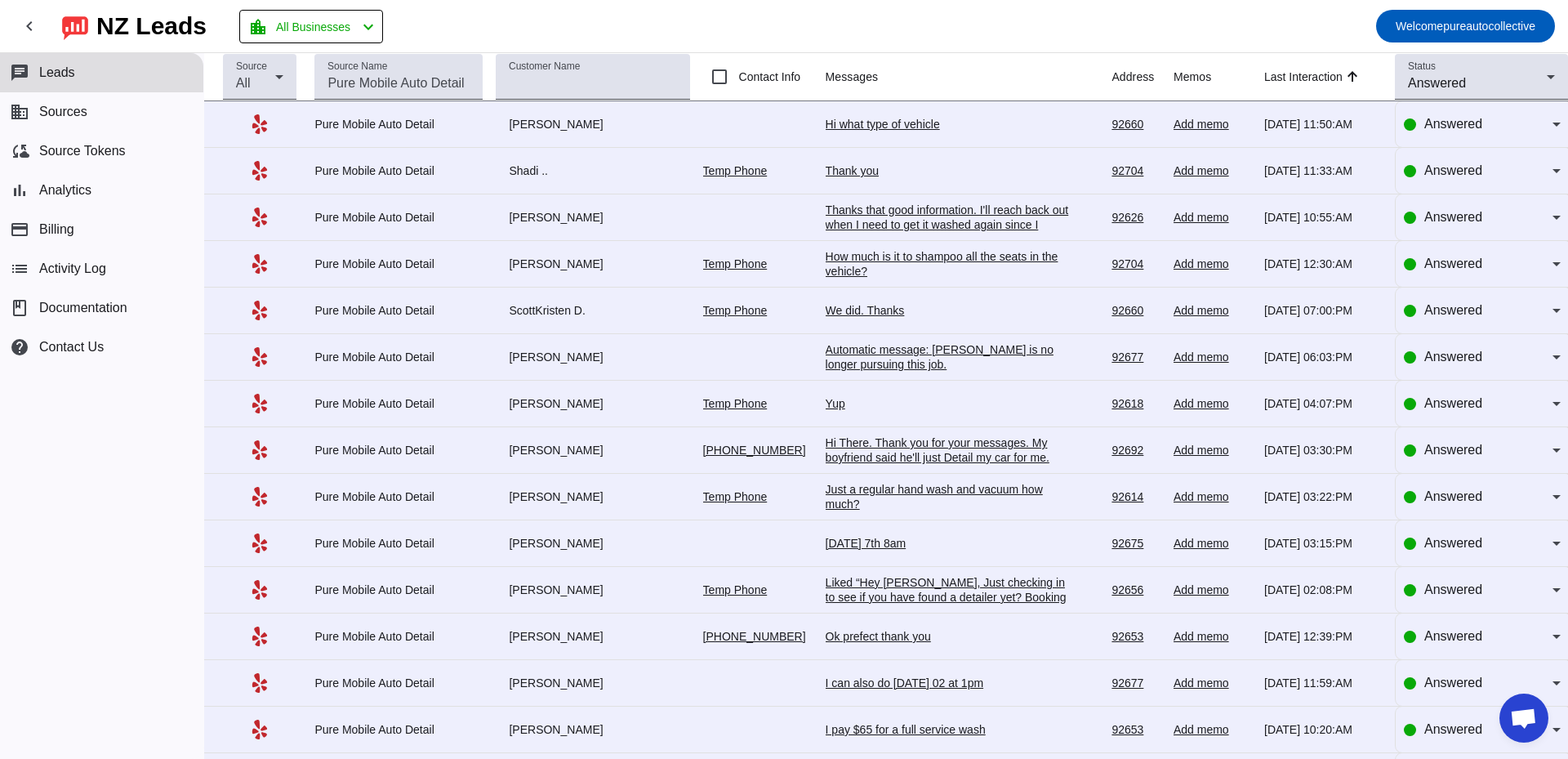
scroll to position [2901, 0]
click at [1002, 263] on div "How much is it to shampoo all the seats in the vehicle?" at bounding box center [948, 264] width 245 height 30
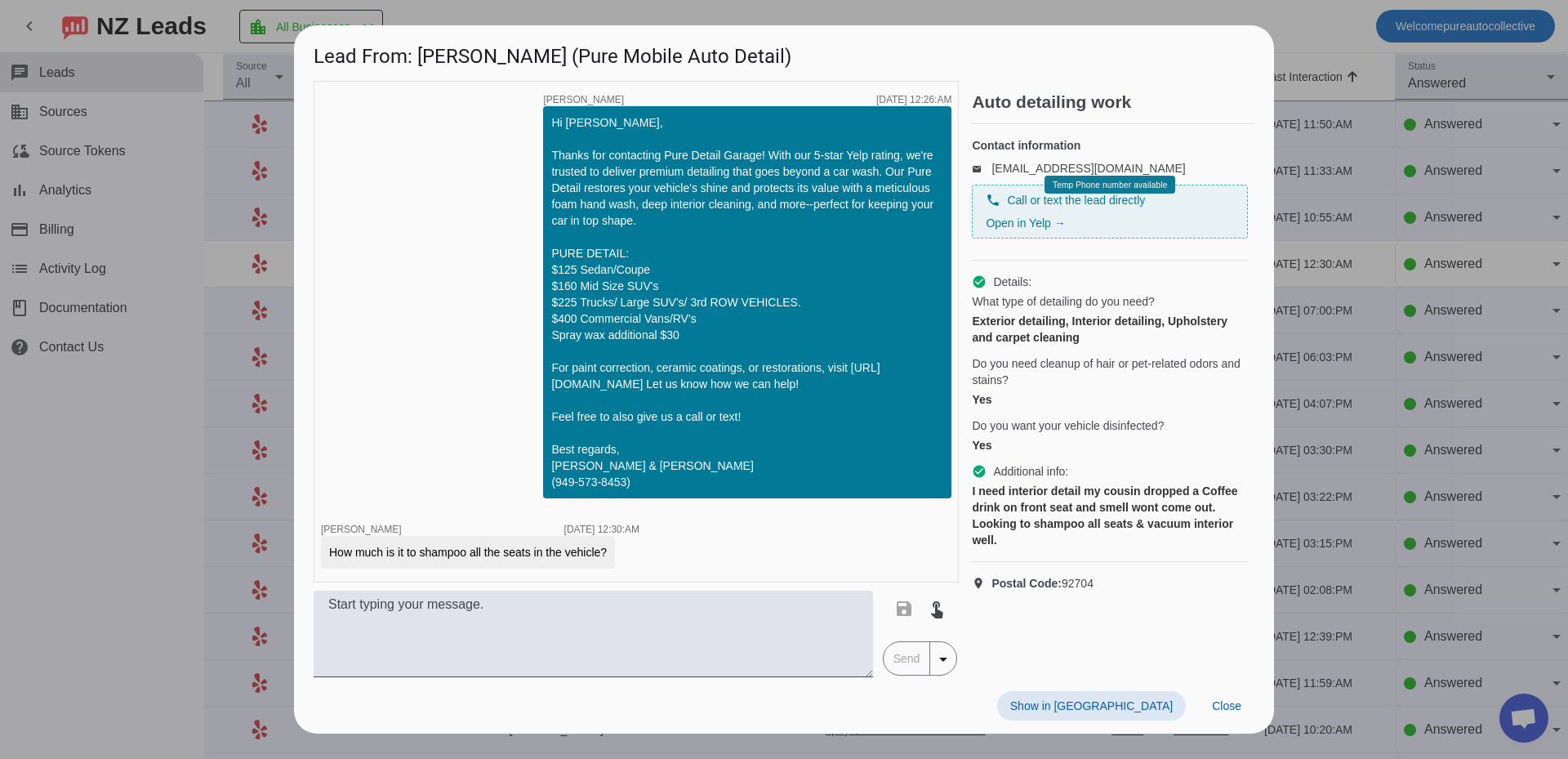
click at [1335, 384] on div at bounding box center [784, 380] width 1568 height 759
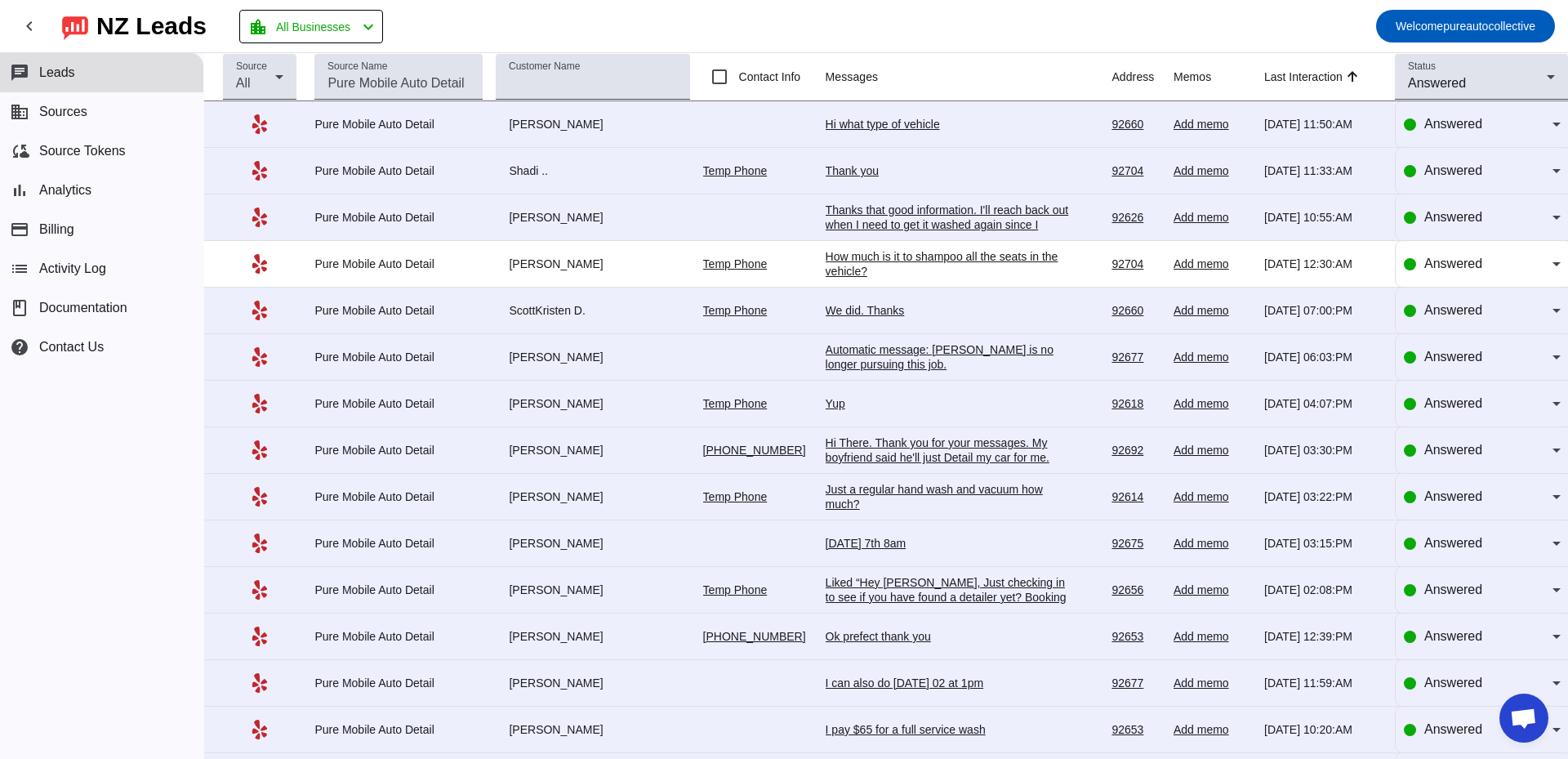
click at [946, 261] on div "How much is it to shampoo all the seats in the vehicle?" at bounding box center [948, 264] width 245 height 30
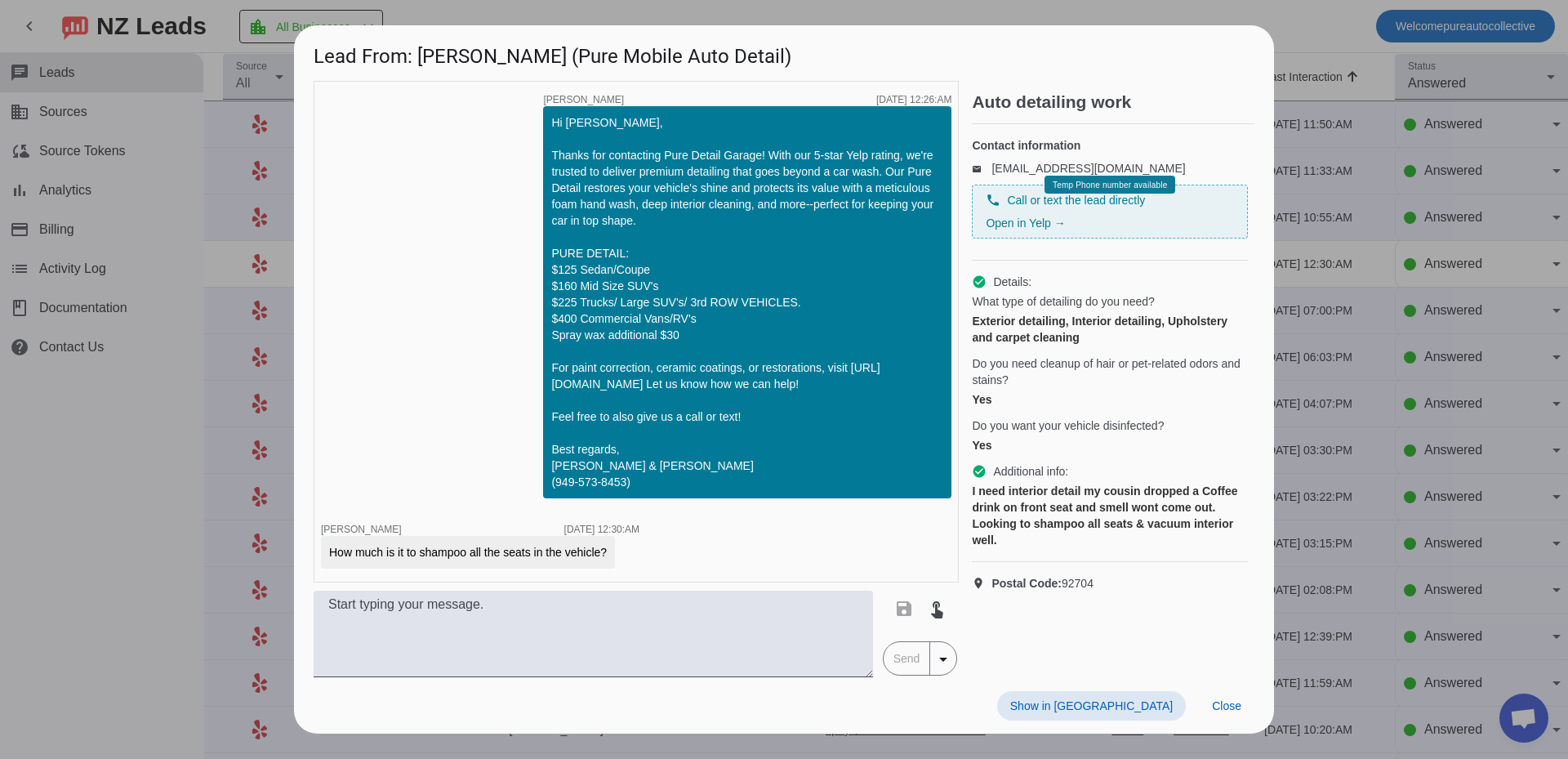
click at [618, 589] on div "timer close [PERSON_NAME] [DATE] 12:26:AM Hi [PERSON_NAME], Thanks for contacti…" at bounding box center [636, 379] width 645 height 597
click at [522, 613] on textarea at bounding box center [594, 633] width 560 height 87
type textarea "Whats the year make and model?"
click at [909, 670] on span "Send" at bounding box center [907, 659] width 47 height 32
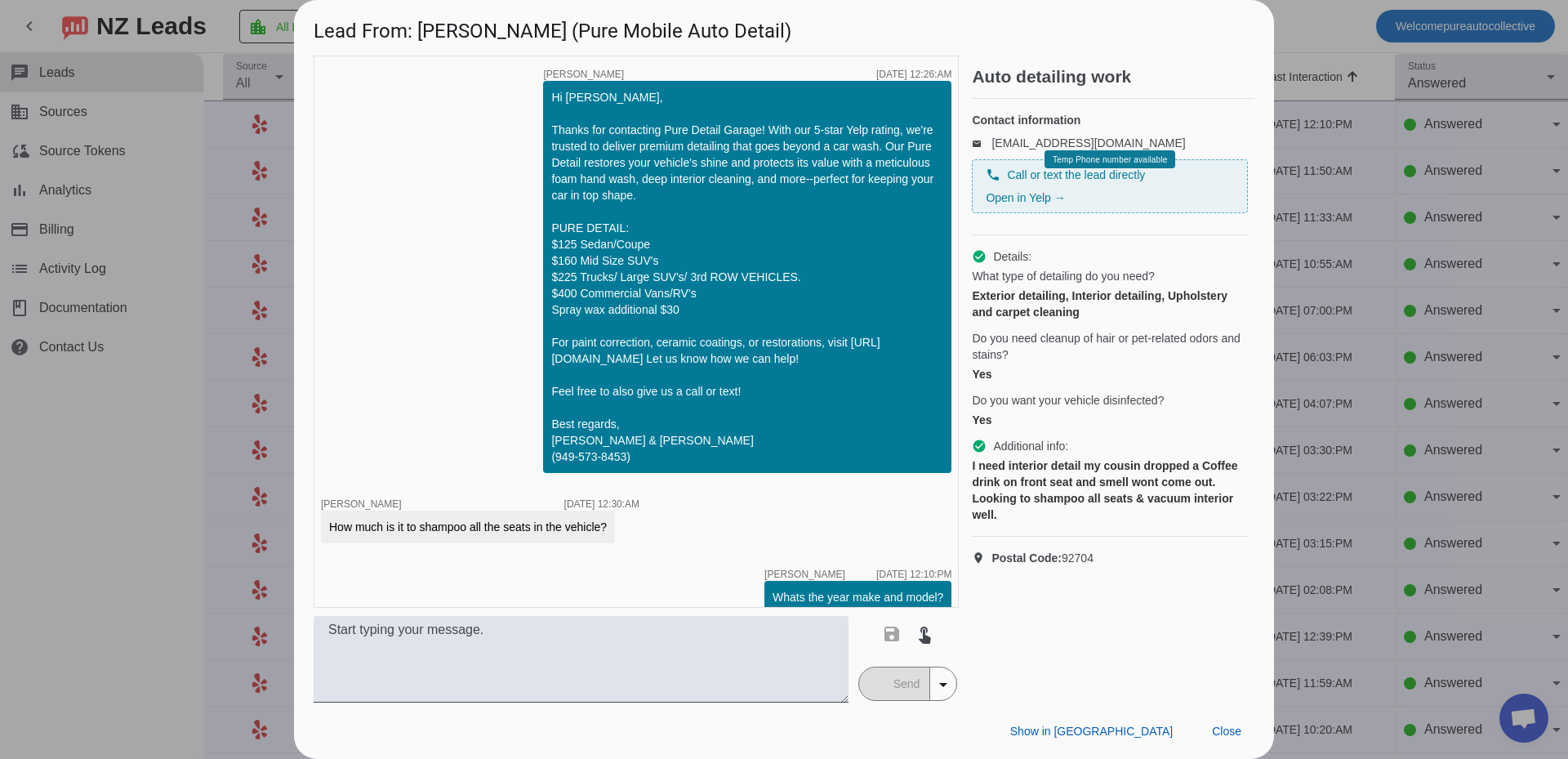
scroll to position [20, 0]
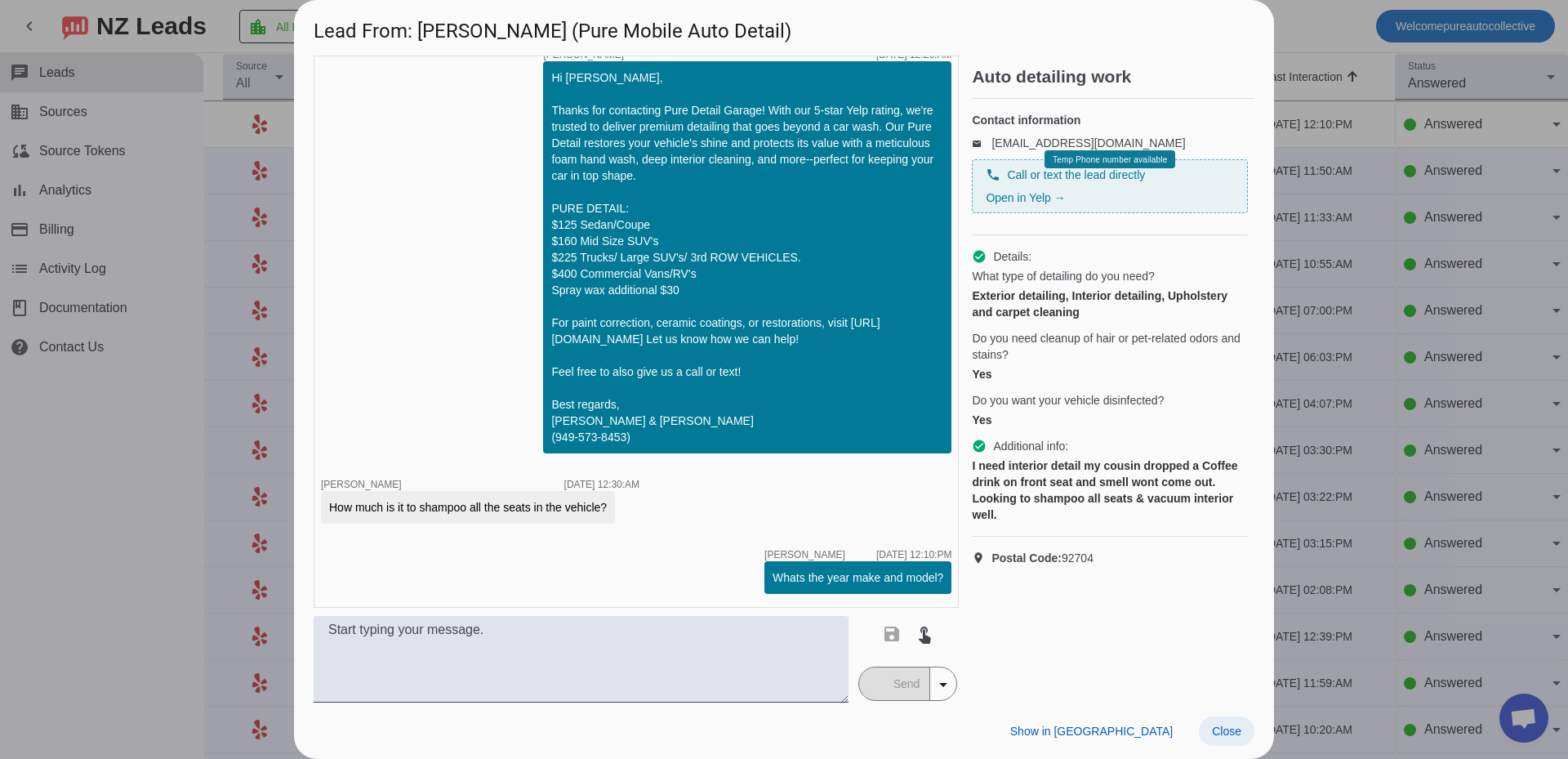
click at [1227, 732] on span "Close" at bounding box center [1226, 731] width 30 height 13
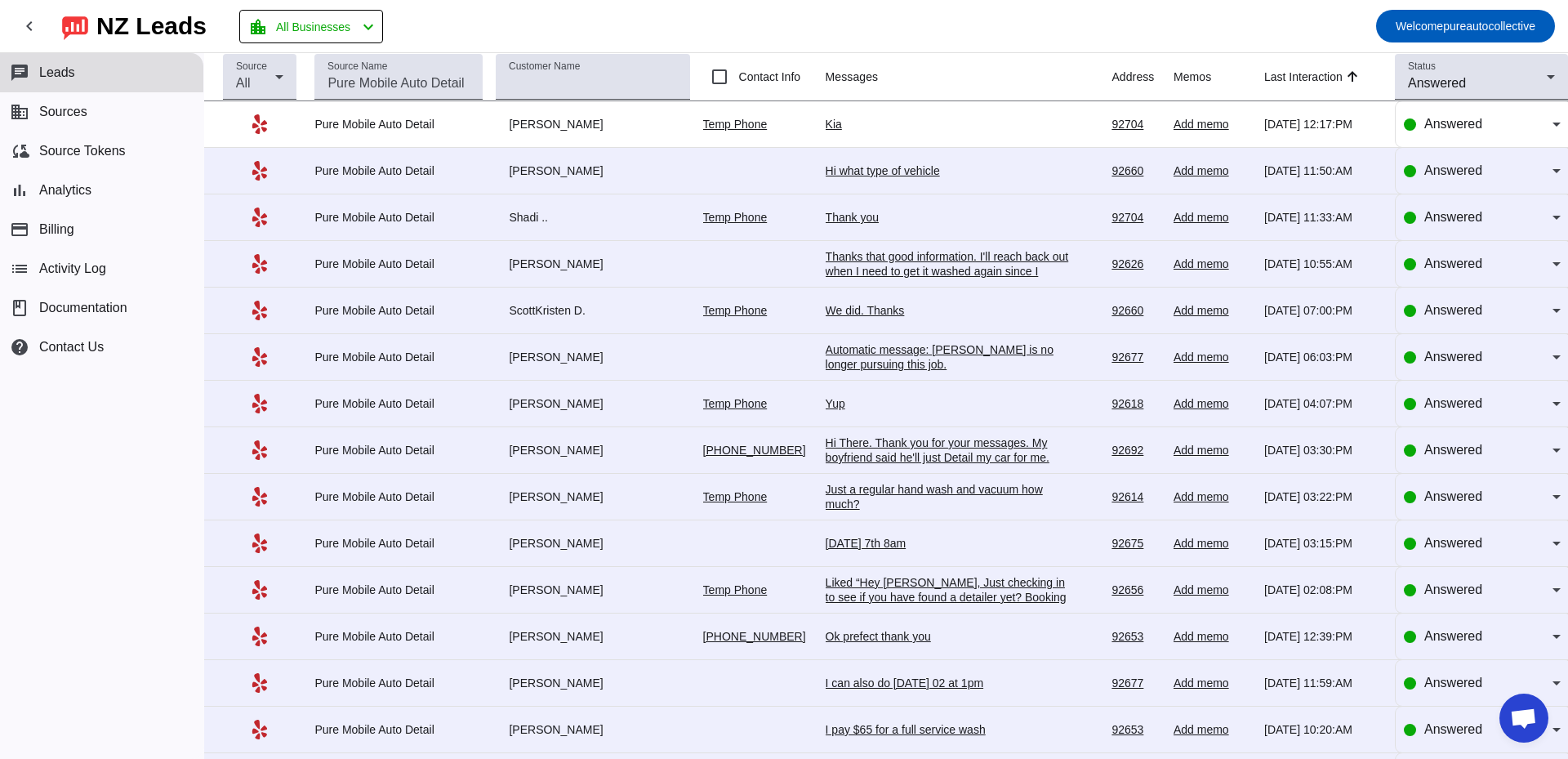
click at [834, 122] on div "Kia" at bounding box center [948, 124] width 245 height 14
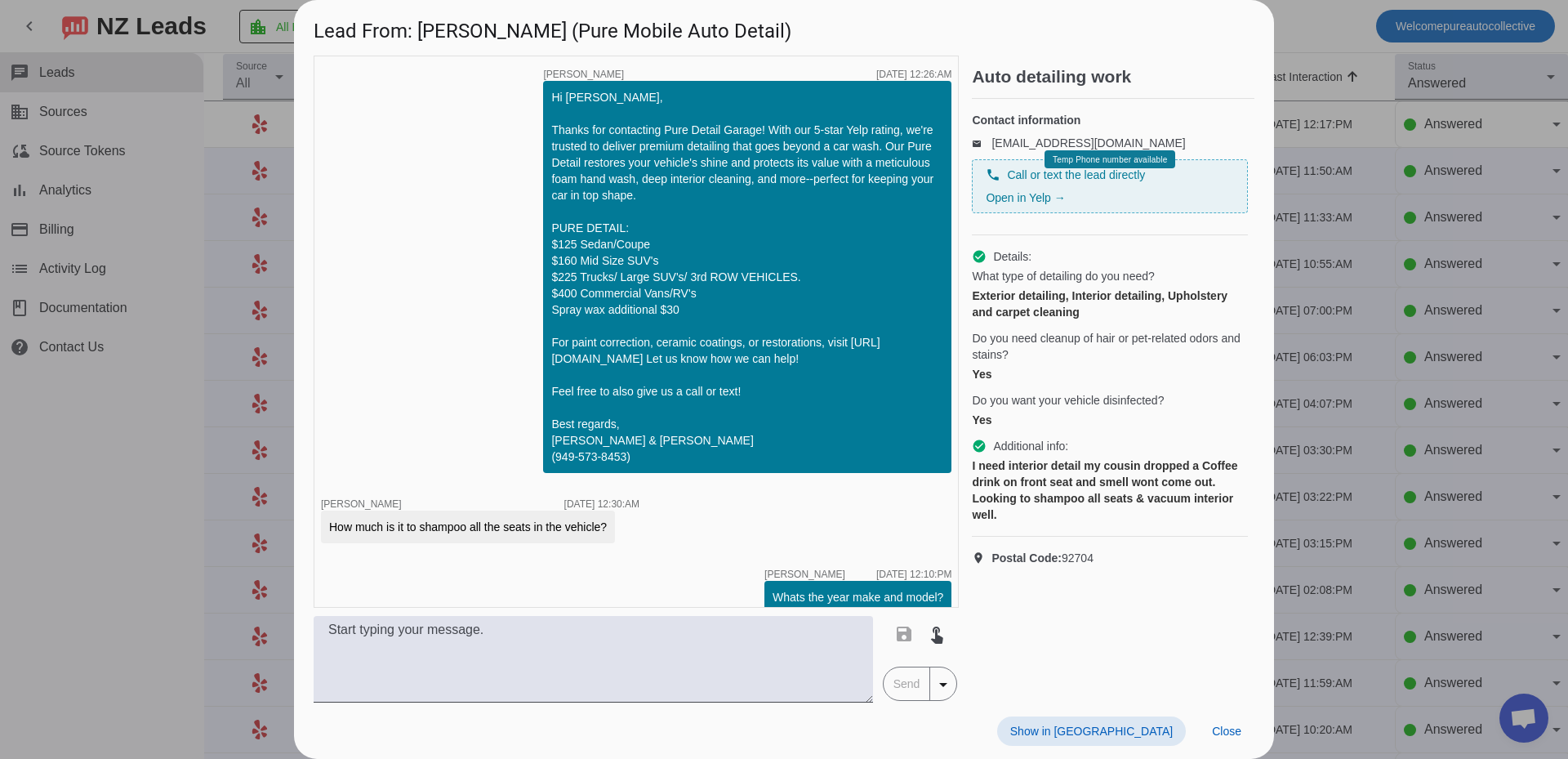
scroll to position [160, 0]
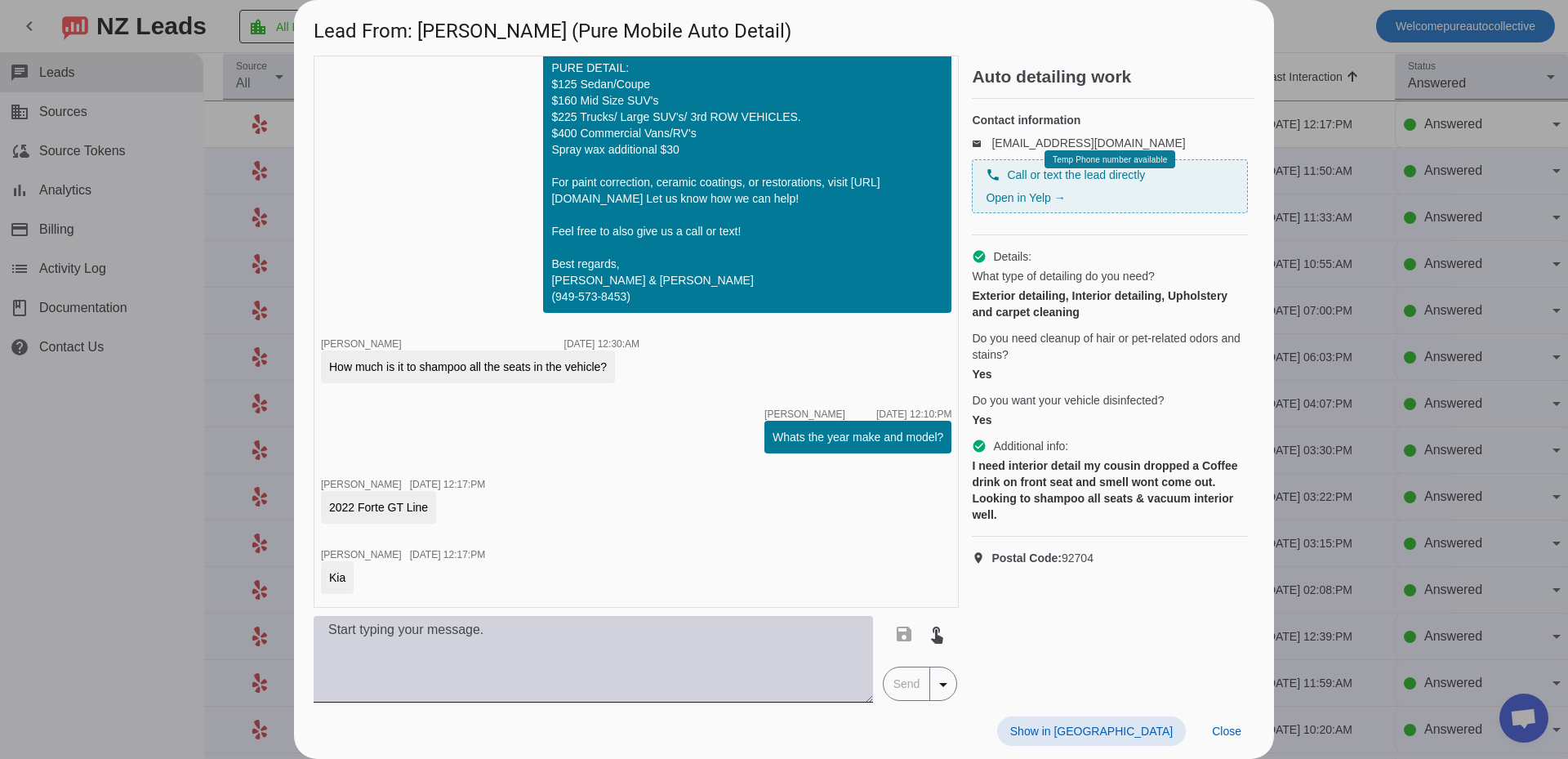
click at [467, 643] on textarea at bounding box center [594, 659] width 560 height 87
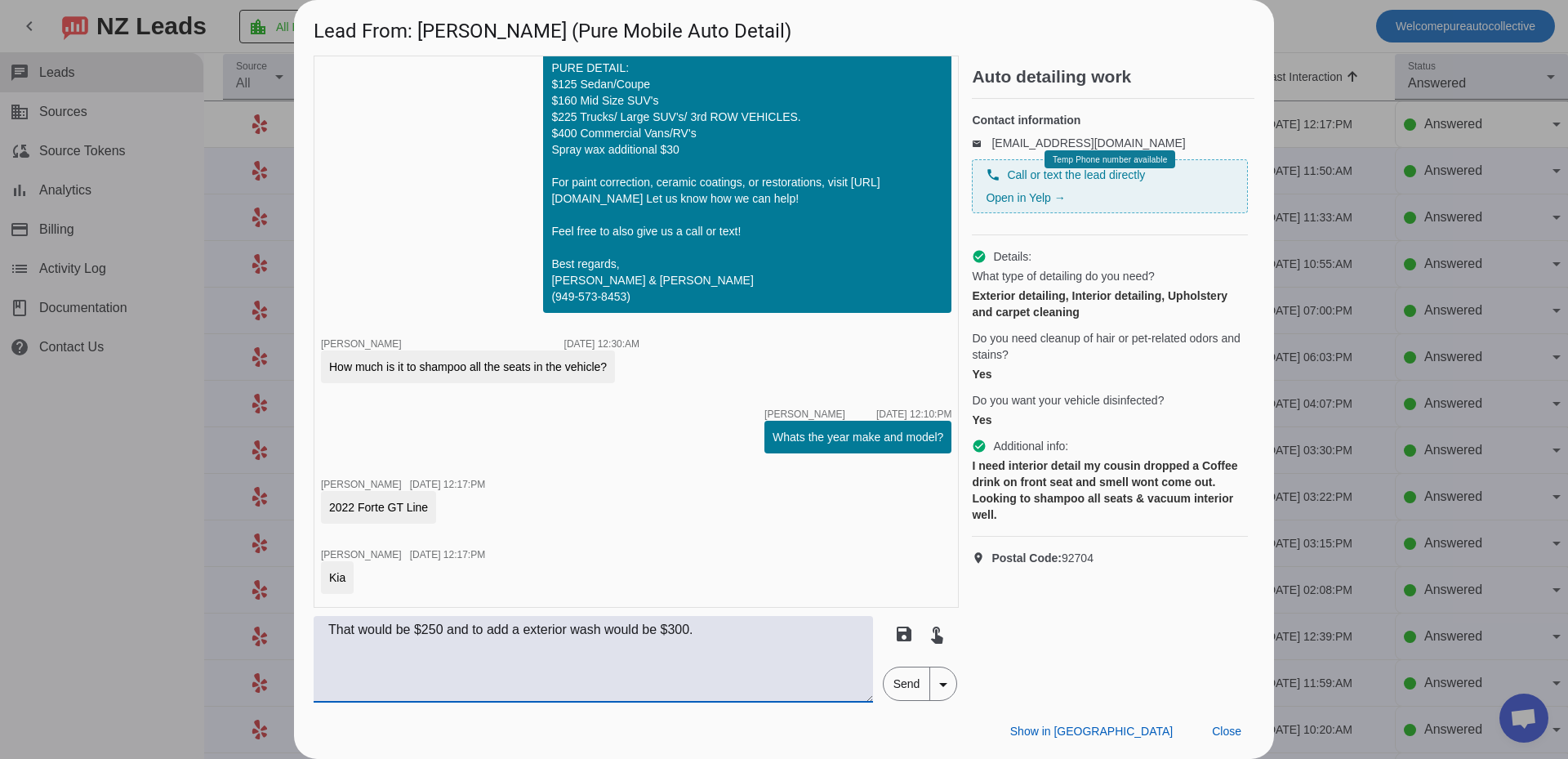
type textarea "That would be $250 and to add a exterior wash would be $300."
click at [905, 685] on span "Send" at bounding box center [907, 684] width 47 height 32
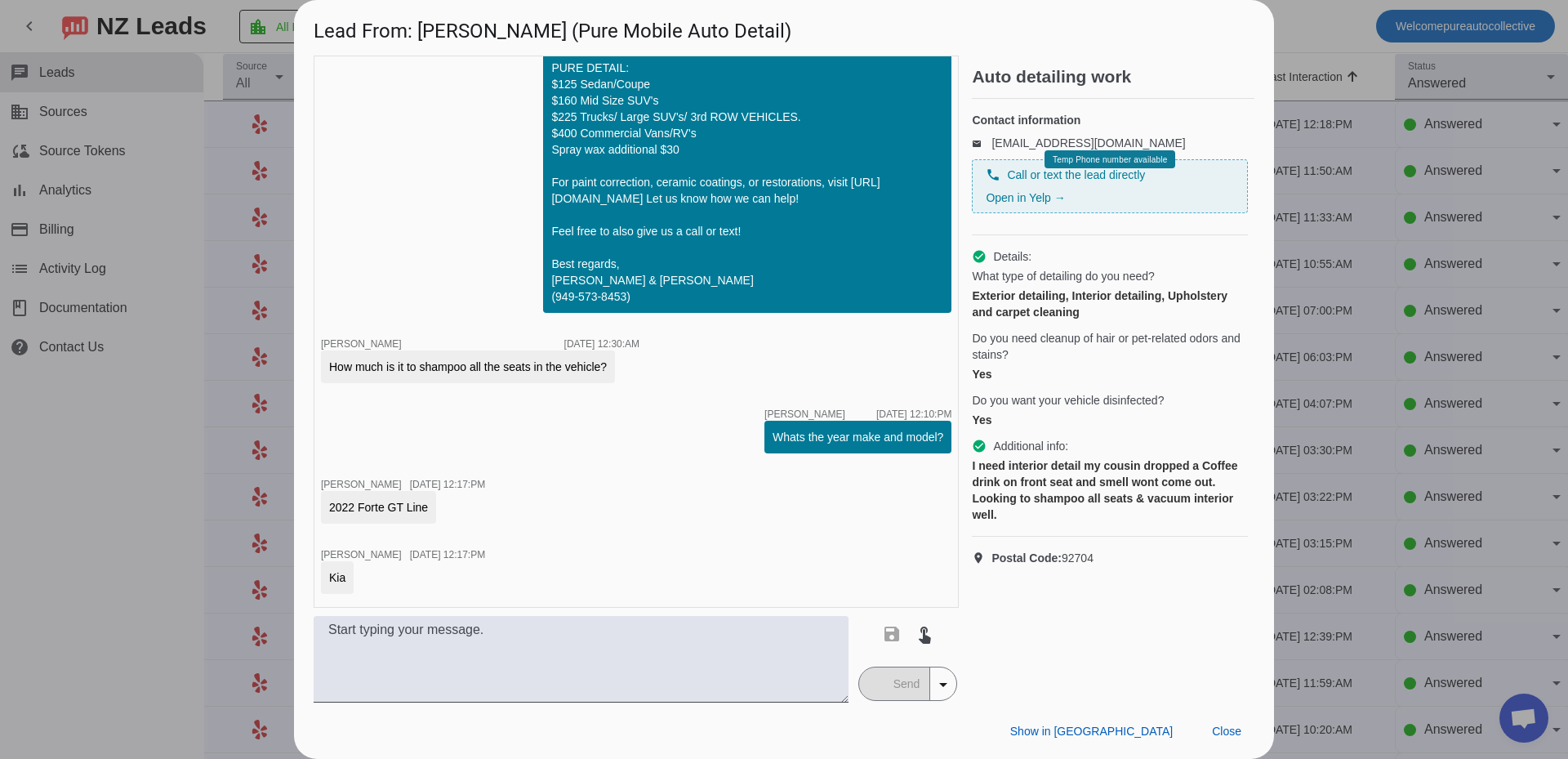
scroll to position [231, 0]
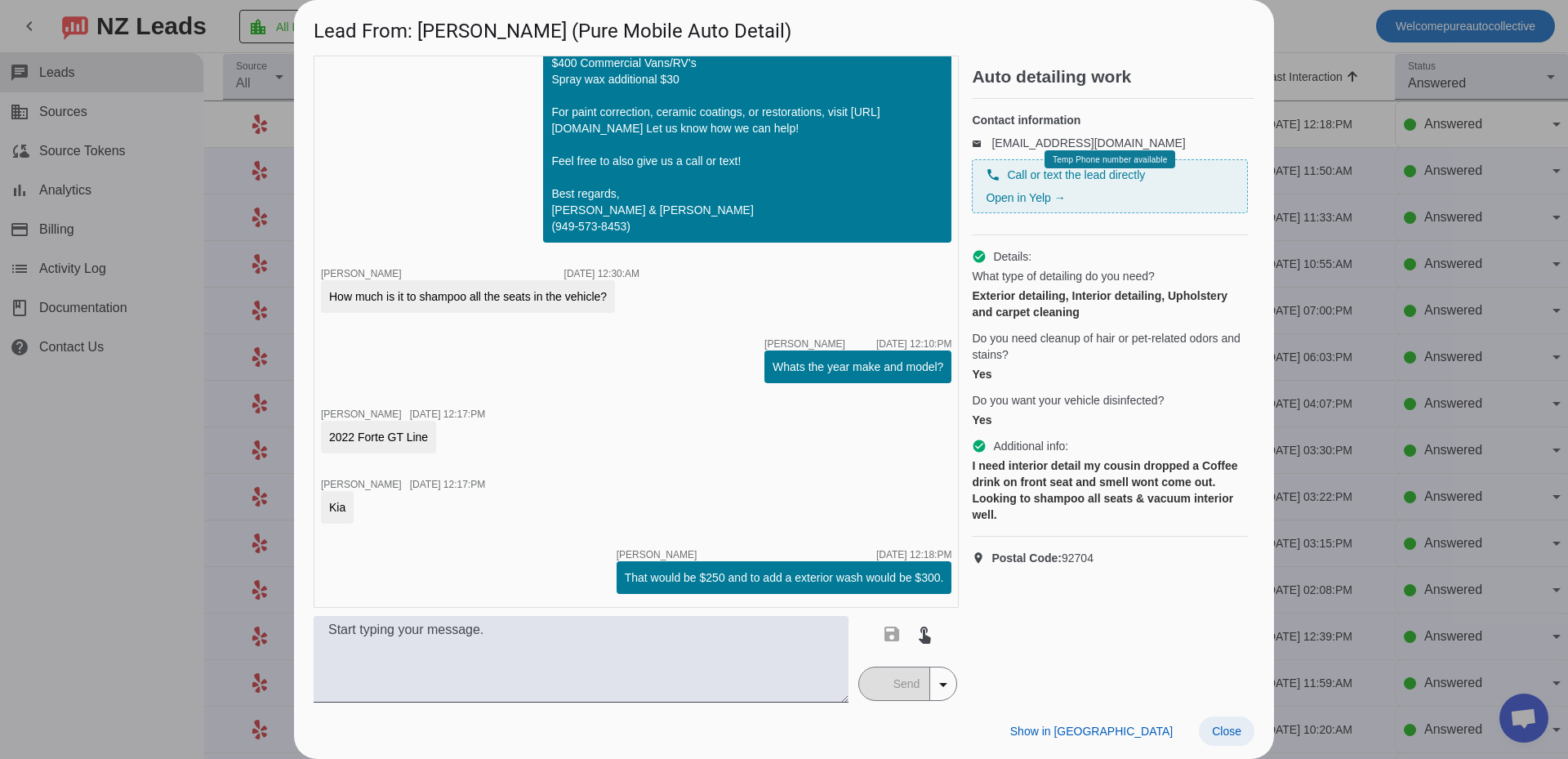
click at [1238, 733] on span "Close" at bounding box center [1226, 731] width 30 height 13
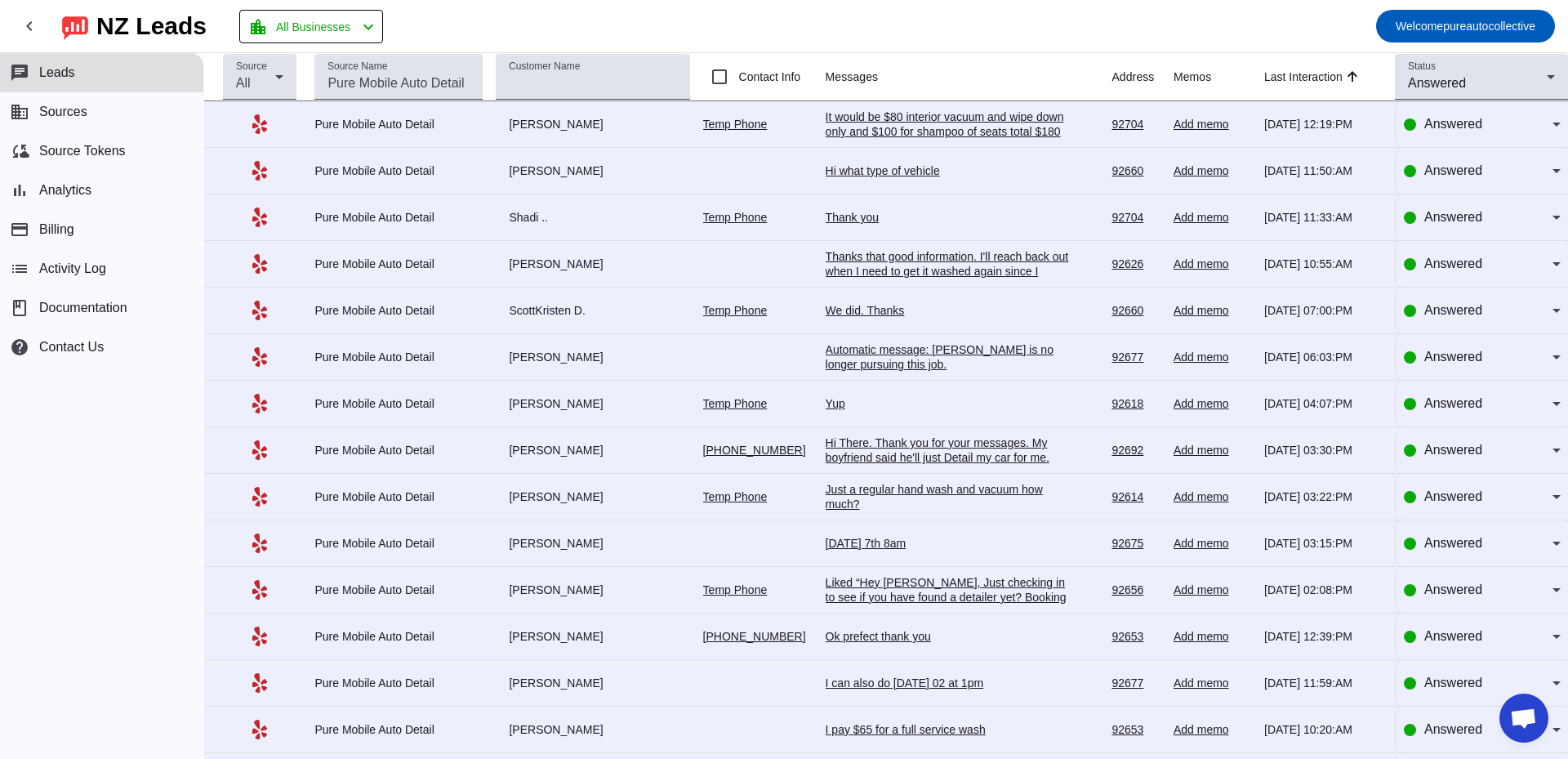
click at [930, 134] on div "It would be $80 interior vacuum and wipe down only and $100 for shampoo of seat…" at bounding box center [948, 124] width 245 height 30
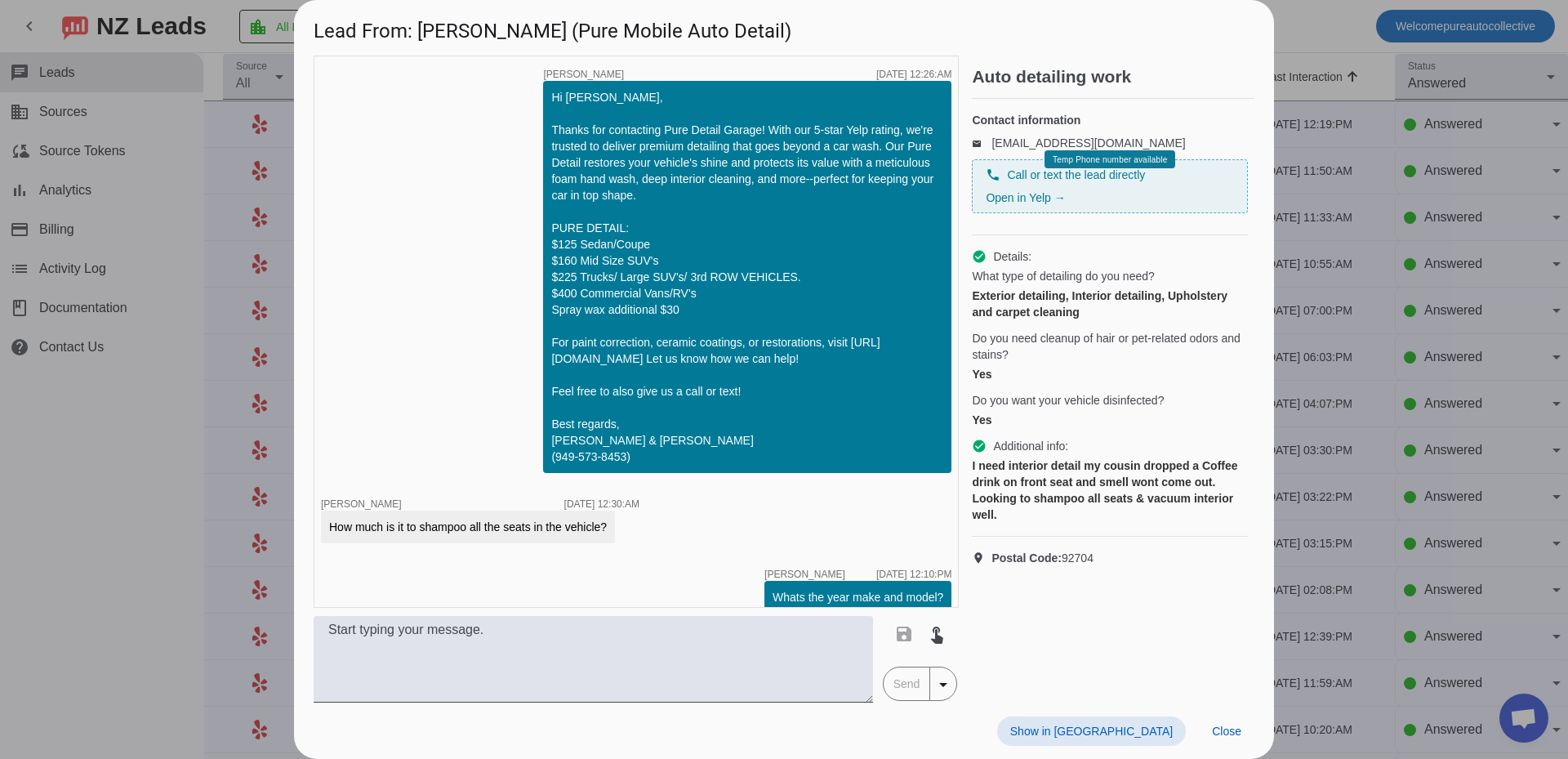
scroll to position [317, 0]
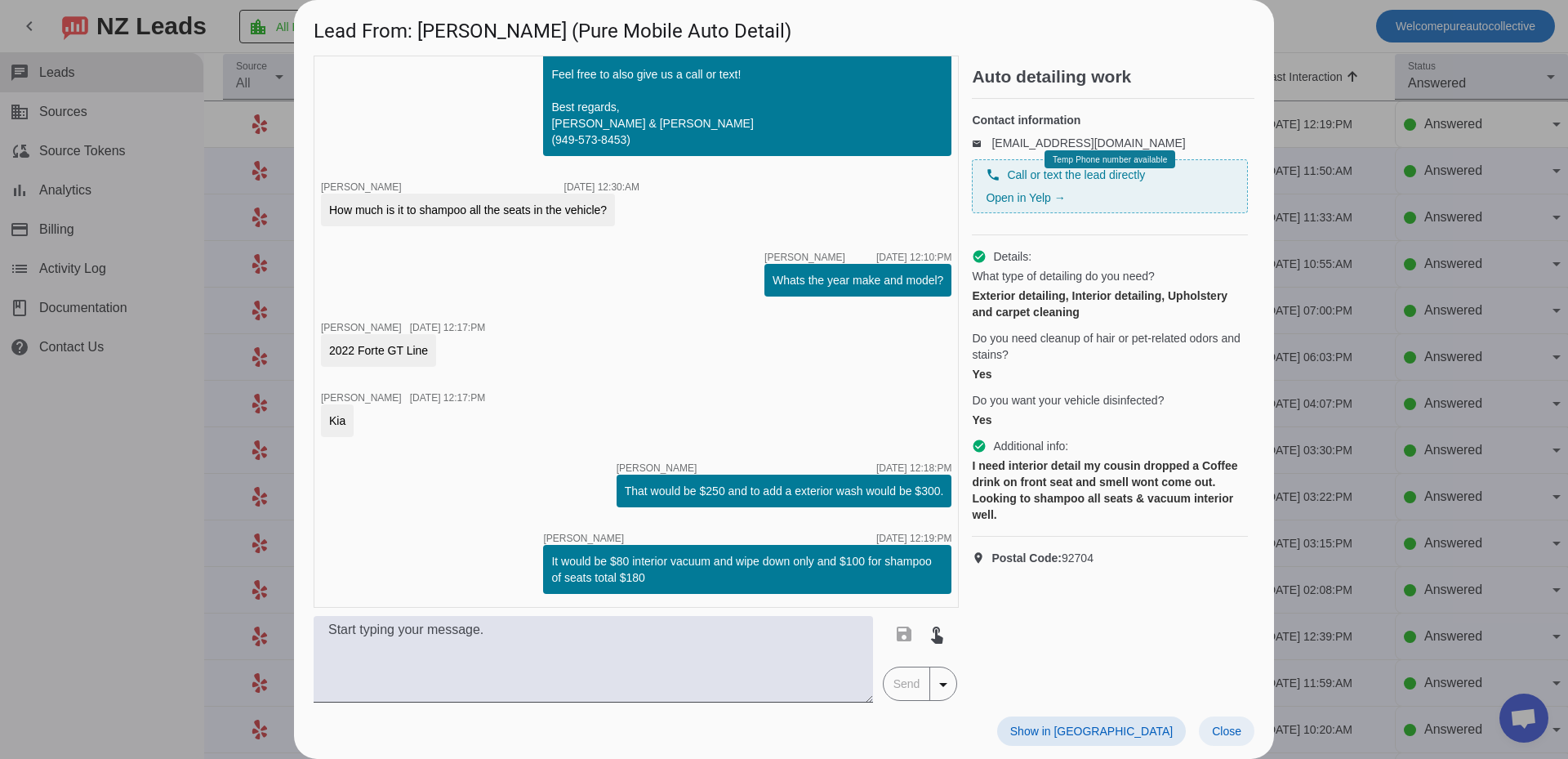
click at [1232, 725] on span "Close" at bounding box center [1226, 731] width 30 height 13
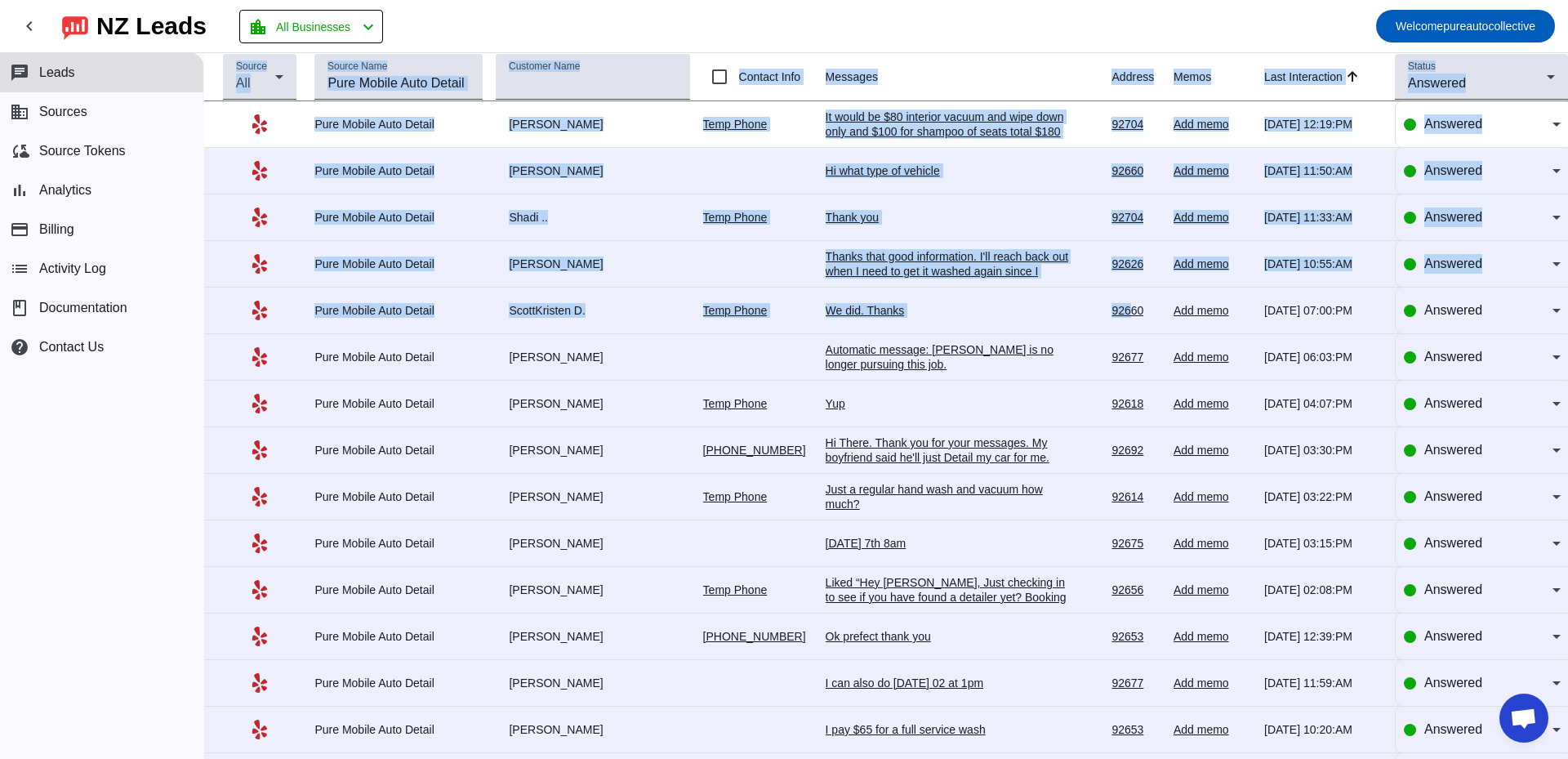
drag, startPoint x: 874, startPoint y: 31, endPoint x: 1120, endPoint y: 313, distance: 374.2
click at [1120, 313] on div "chevron_left [GEOGRAPHIC_DATA] Leads location_city All Businesses chevron_left …" at bounding box center [784, 380] width 1568 height 759
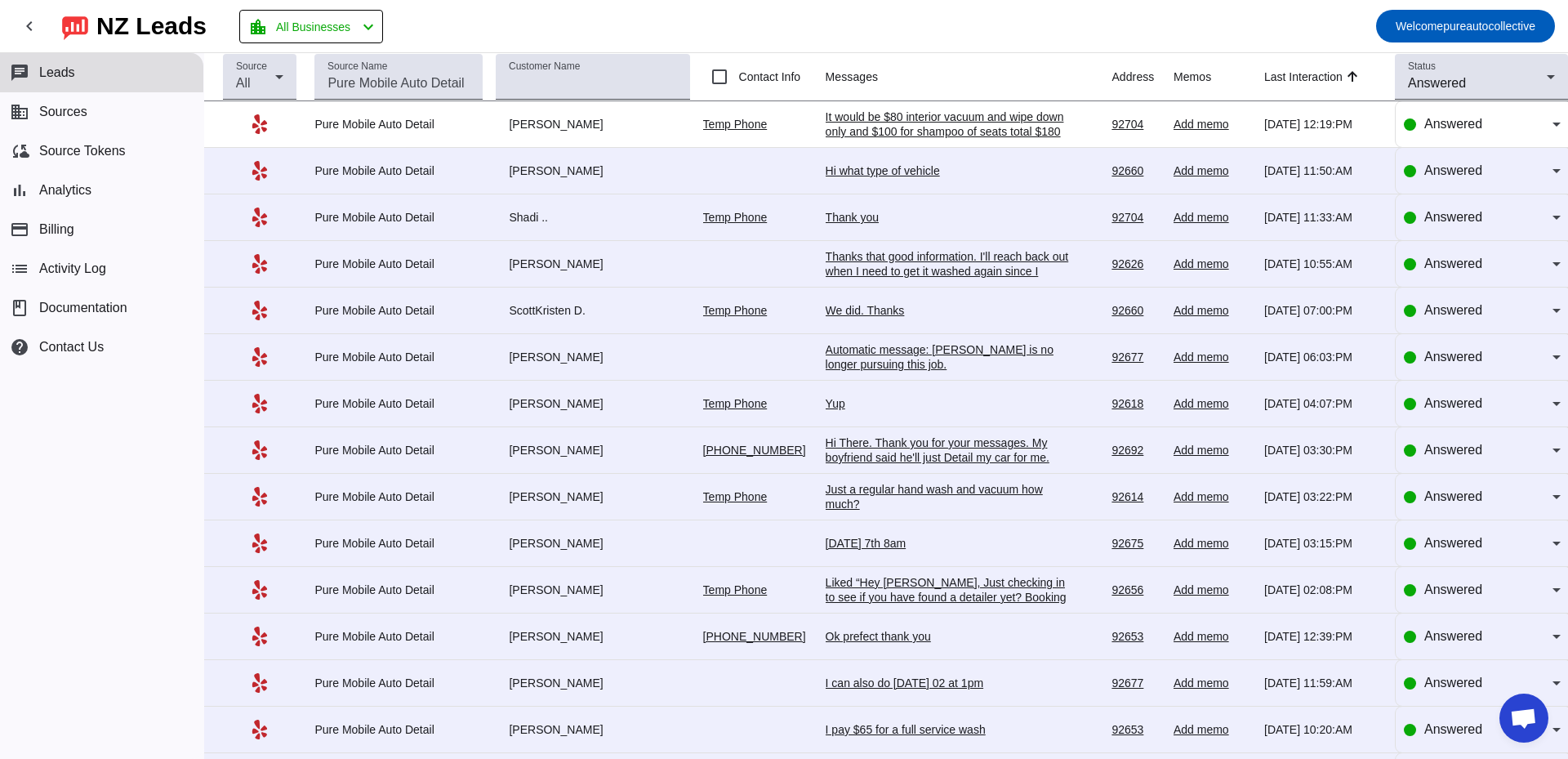
click at [917, 46] on mat-toolbar-row "chevron_left [GEOGRAPHIC_DATA] Leads location_city All Businesses chevron_left …" at bounding box center [784, 26] width 1568 height 52
click at [1452, 107] on div "Answered" at bounding box center [1482, 124] width 157 height 46
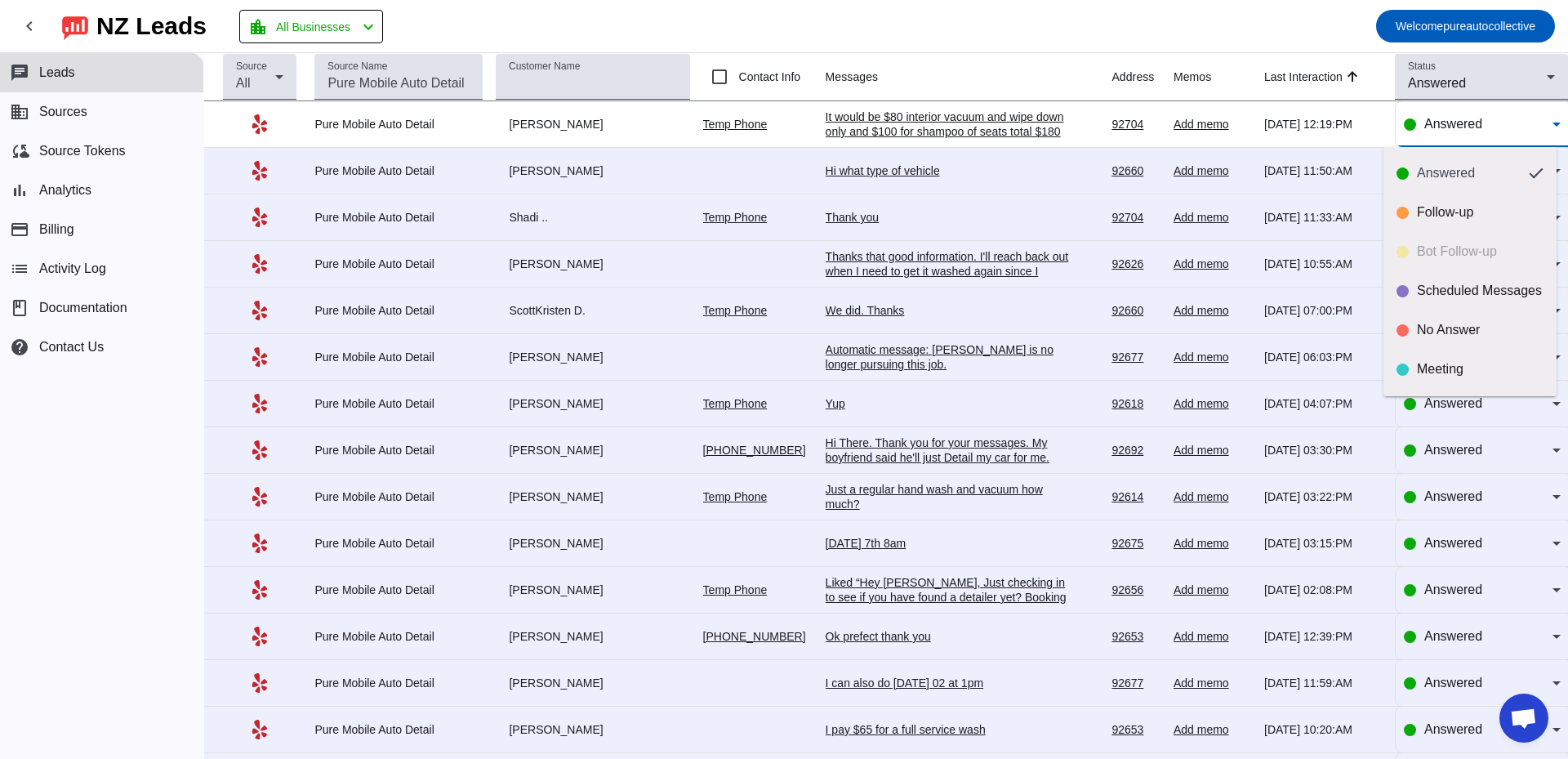
click at [1447, 124] on div at bounding box center [784, 380] width 1568 height 759
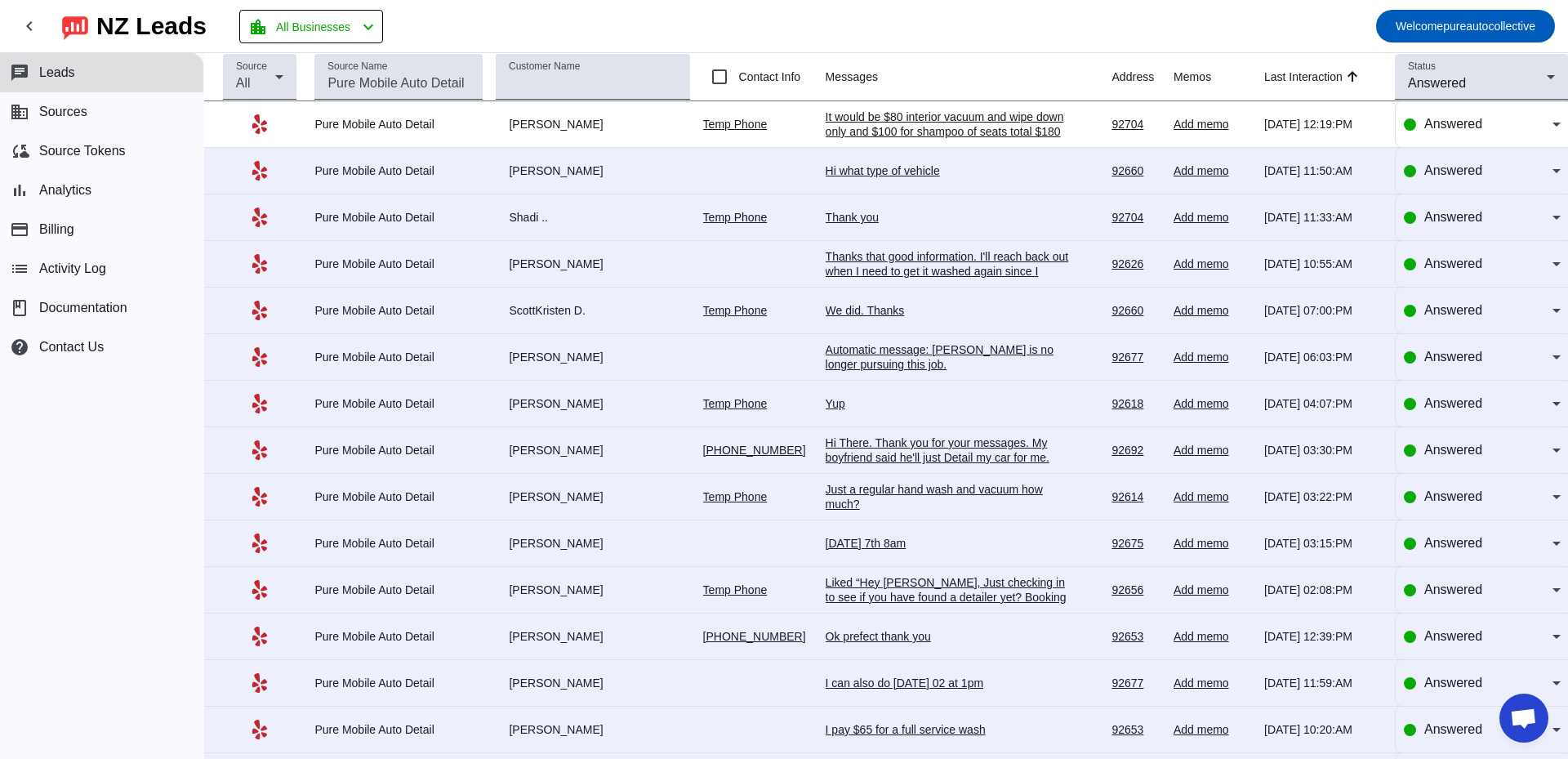
click at [937, 124] on div "It would be $80 interior vacuum and wipe down only and $100 for shampoo of seat…" at bounding box center [948, 124] width 245 height 30
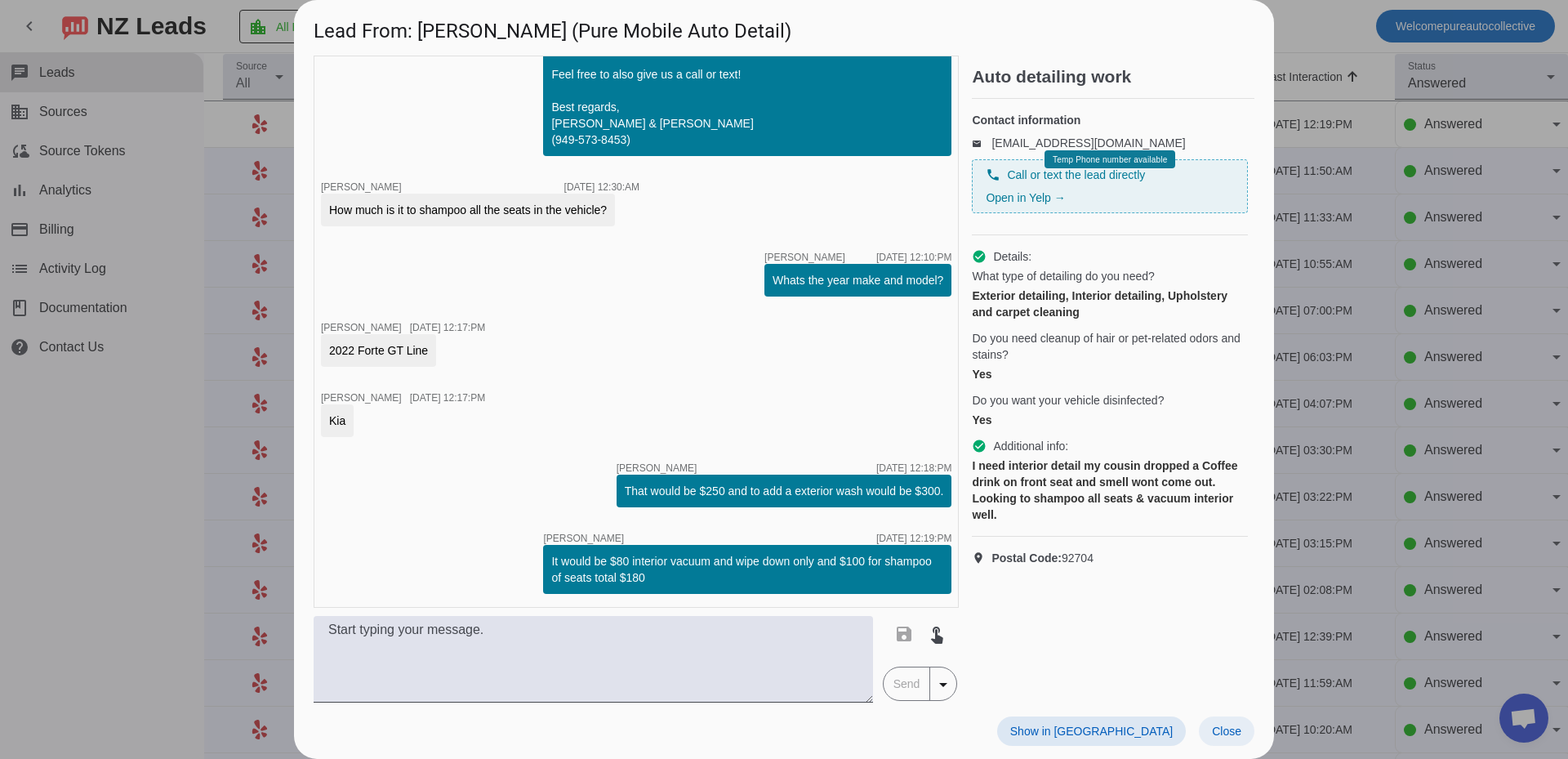
click at [1240, 726] on span "Close" at bounding box center [1226, 731] width 30 height 13
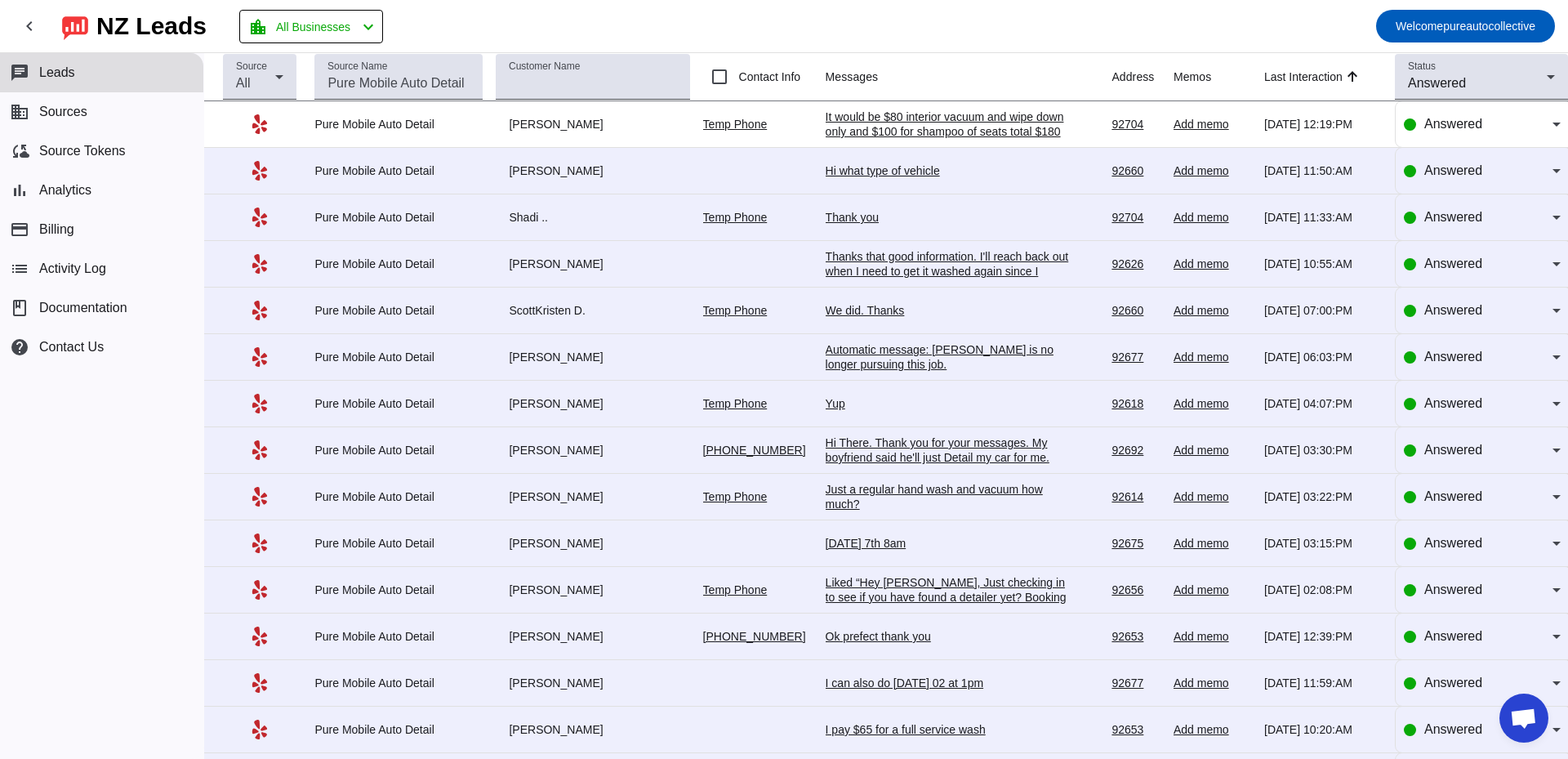
click at [989, 122] on div "It would be $80 interior vacuum and wipe down only and $100 for shampoo of seat…" at bounding box center [948, 124] width 245 height 30
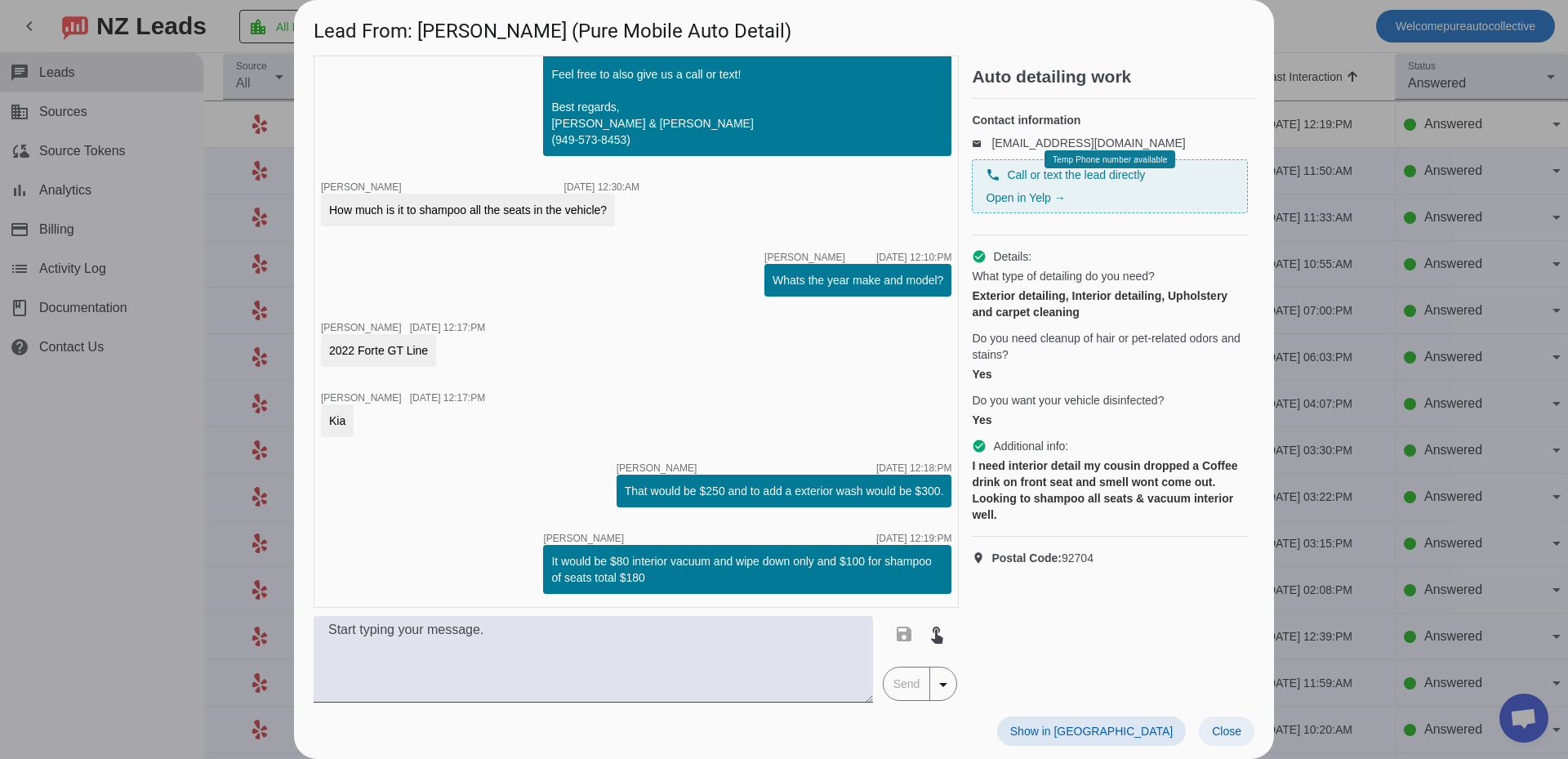
click at [1241, 739] on span at bounding box center [1227, 731] width 56 height 30
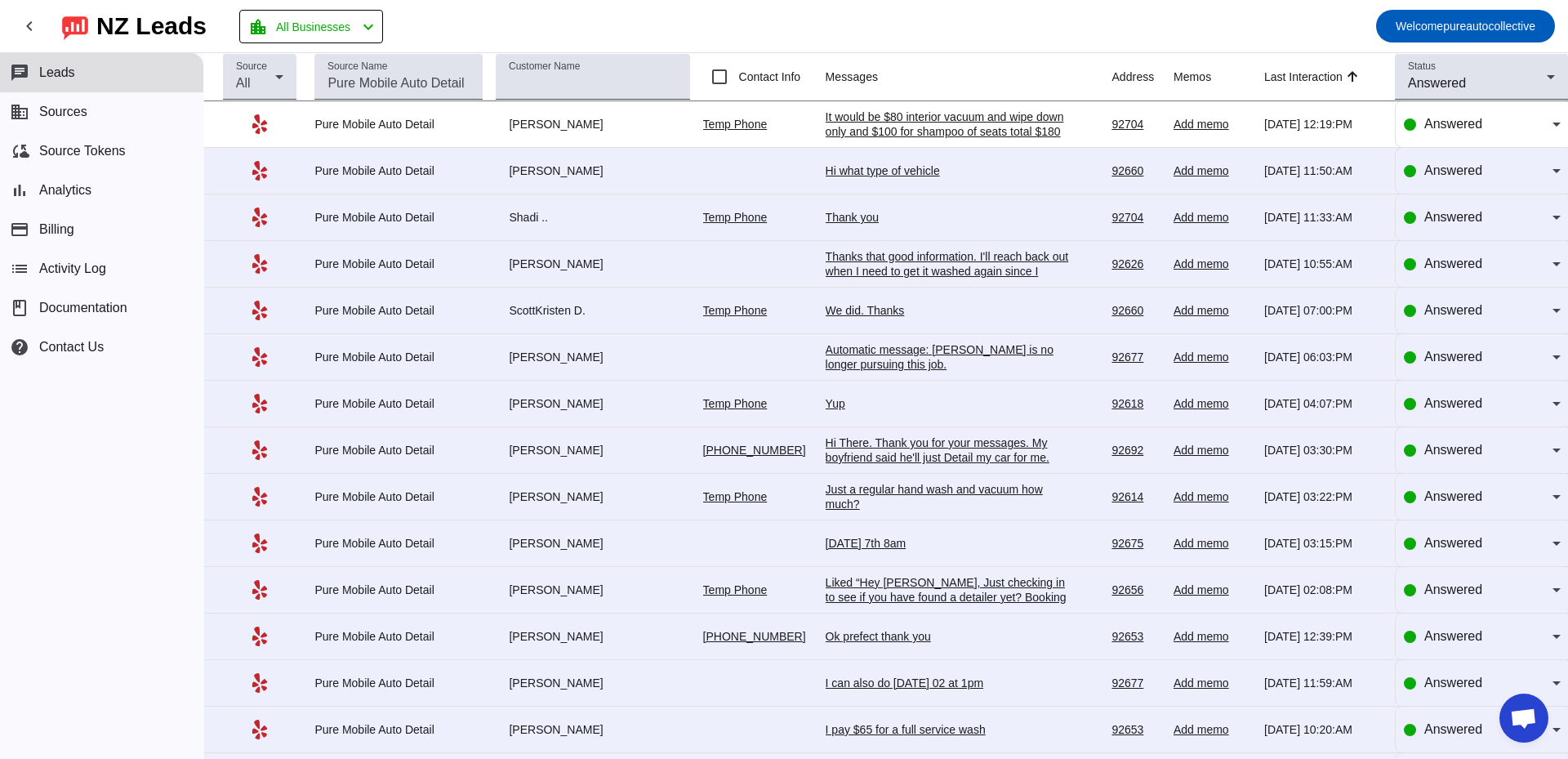
click at [729, 127] on link "Temp Phone" at bounding box center [736, 124] width 65 height 13
